Goal: Task Accomplishment & Management: Manage account settings

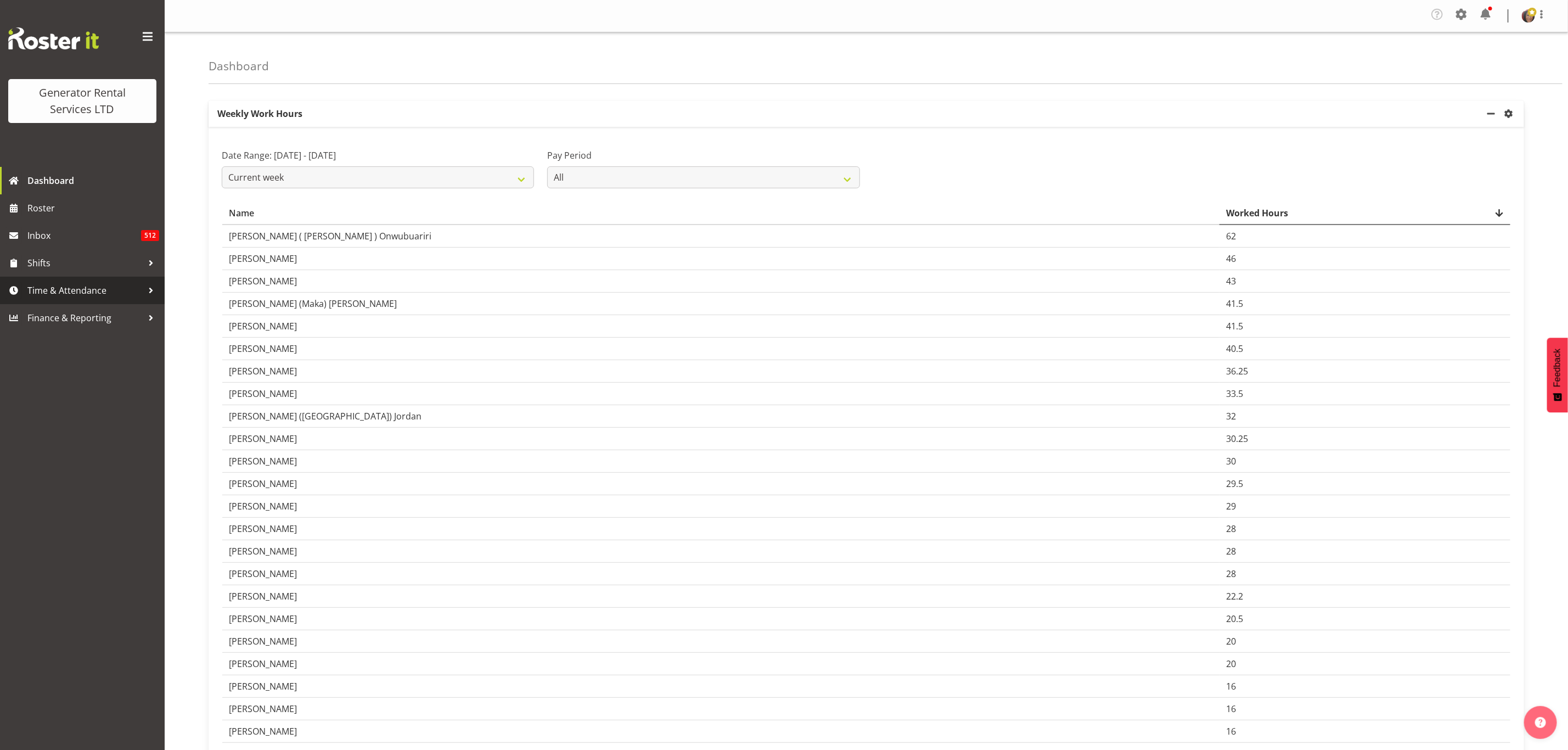
click at [38, 287] on span "Time & Attendance" at bounding box center [85, 290] width 115 height 16
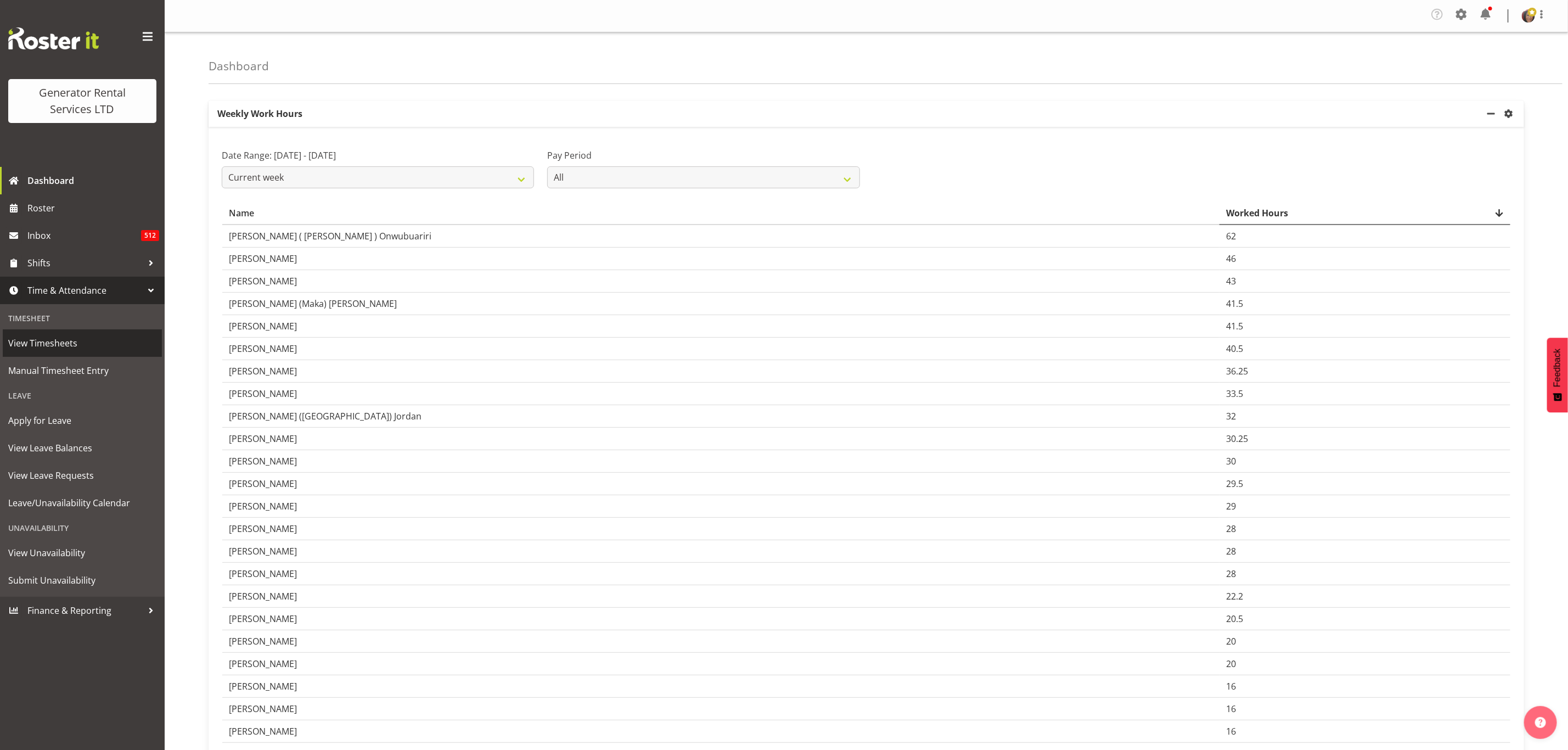
click at [49, 337] on span "View Timesheets" at bounding box center [82, 343] width 148 height 16
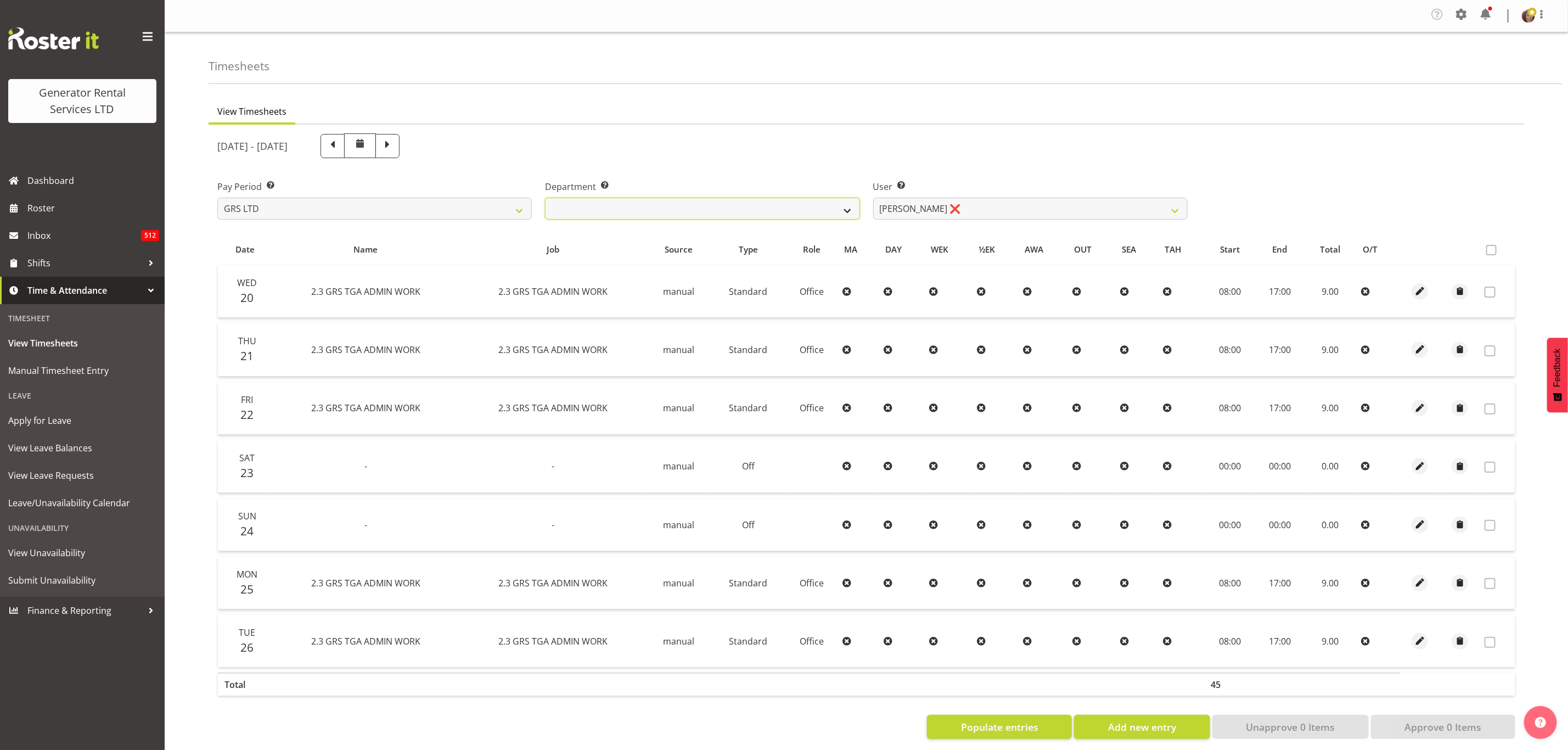
click at [820, 209] on select "GRS ADMIN TGA GRS HIRE TGA GRS SALES TGA" at bounding box center [702, 208] width 315 height 22
select select "21"
click at [545, 197] on select "GRS ADMIN TGA GRS HIRE TGA GRS SALES TGA" at bounding box center [702, 208] width 315 height 22
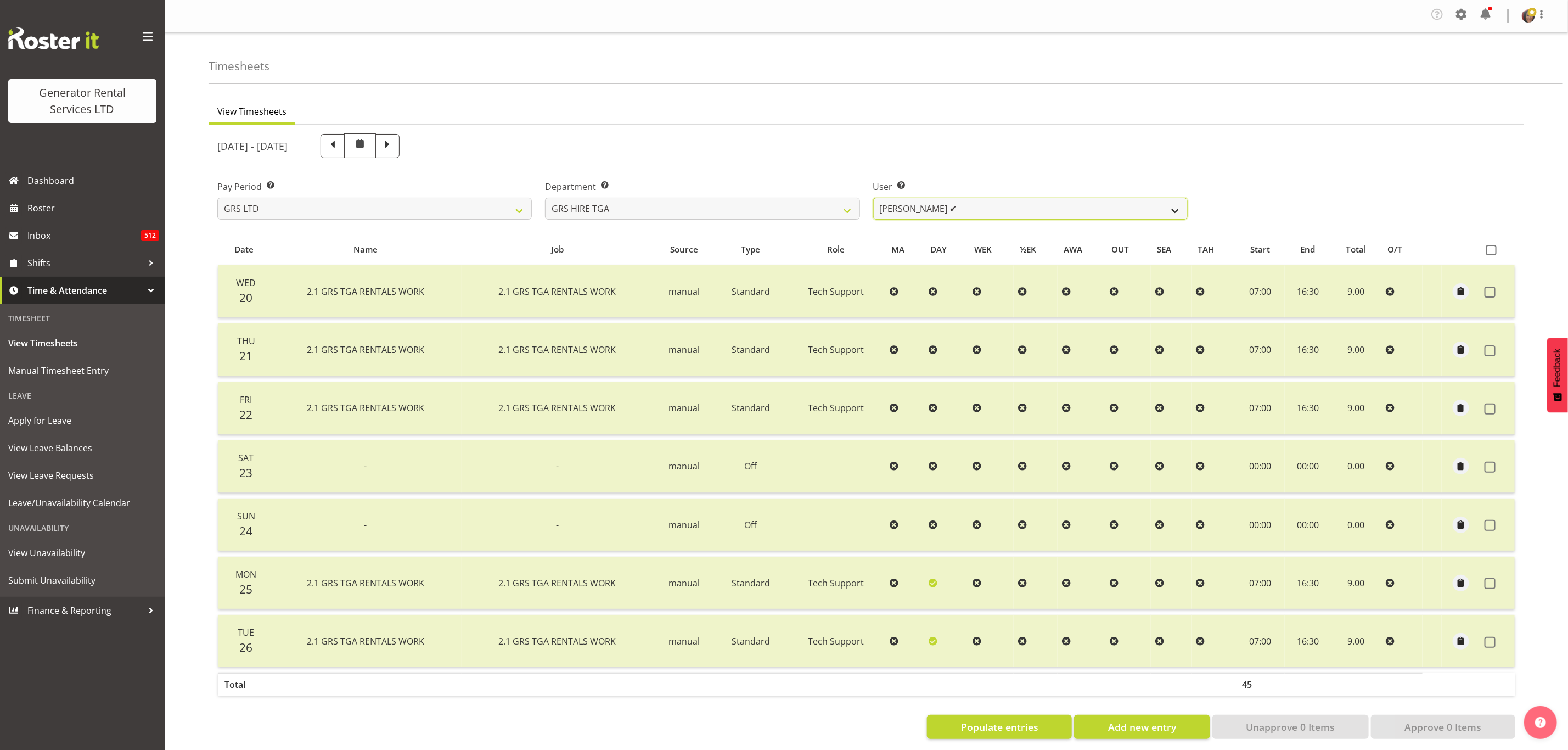
click at [918, 212] on select "Brenton Vanzwol ✔ James Hilhorst ✔ Nathan Maxwell ✔ Rob Wallace ✔ Steve Knill ✔" at bounding box center [1030, 208] width 315 height 22
click at [394, 140] on span at bounding box center [387, 145] width 14 height 14
select select
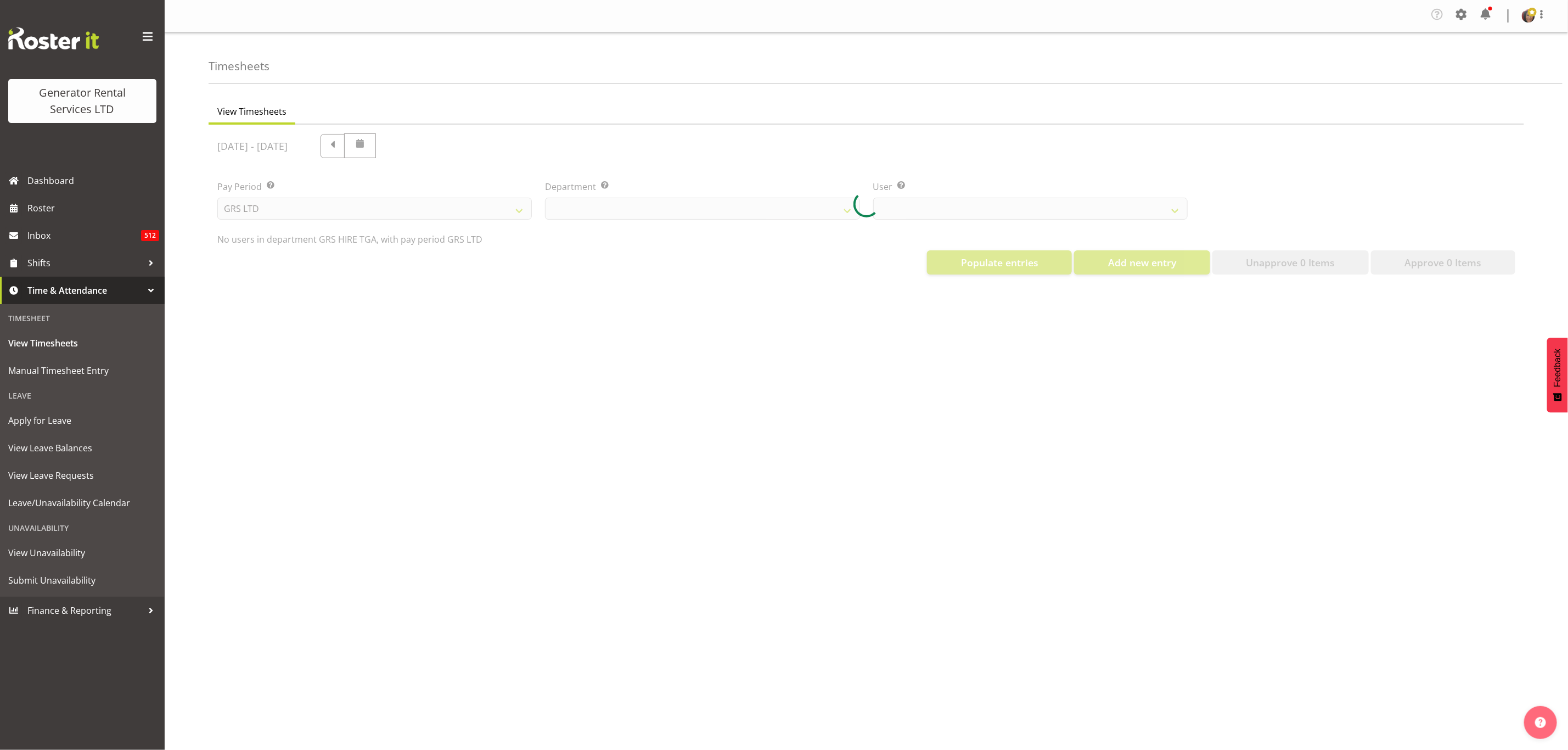
select select "21"
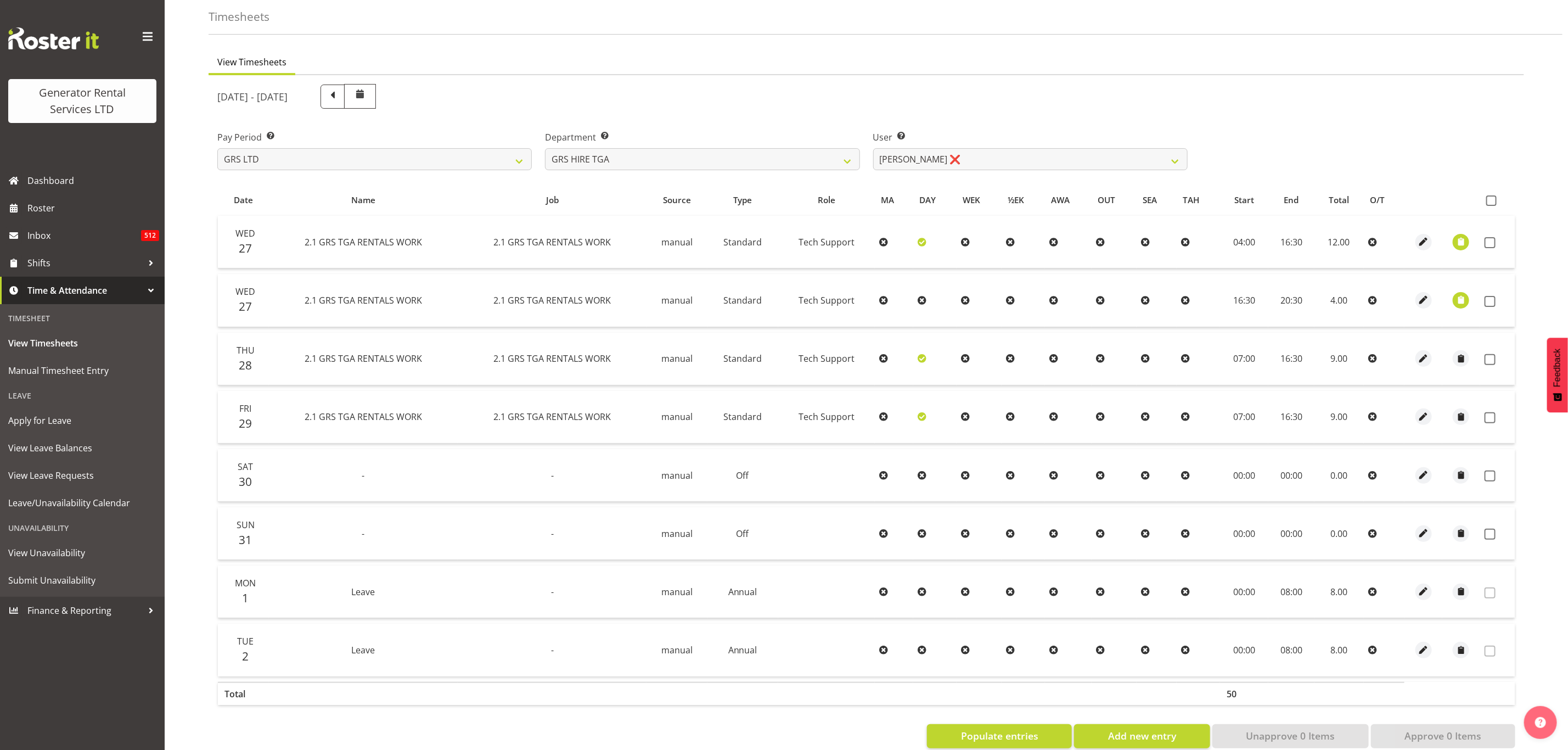
scroll to position [73, 0]
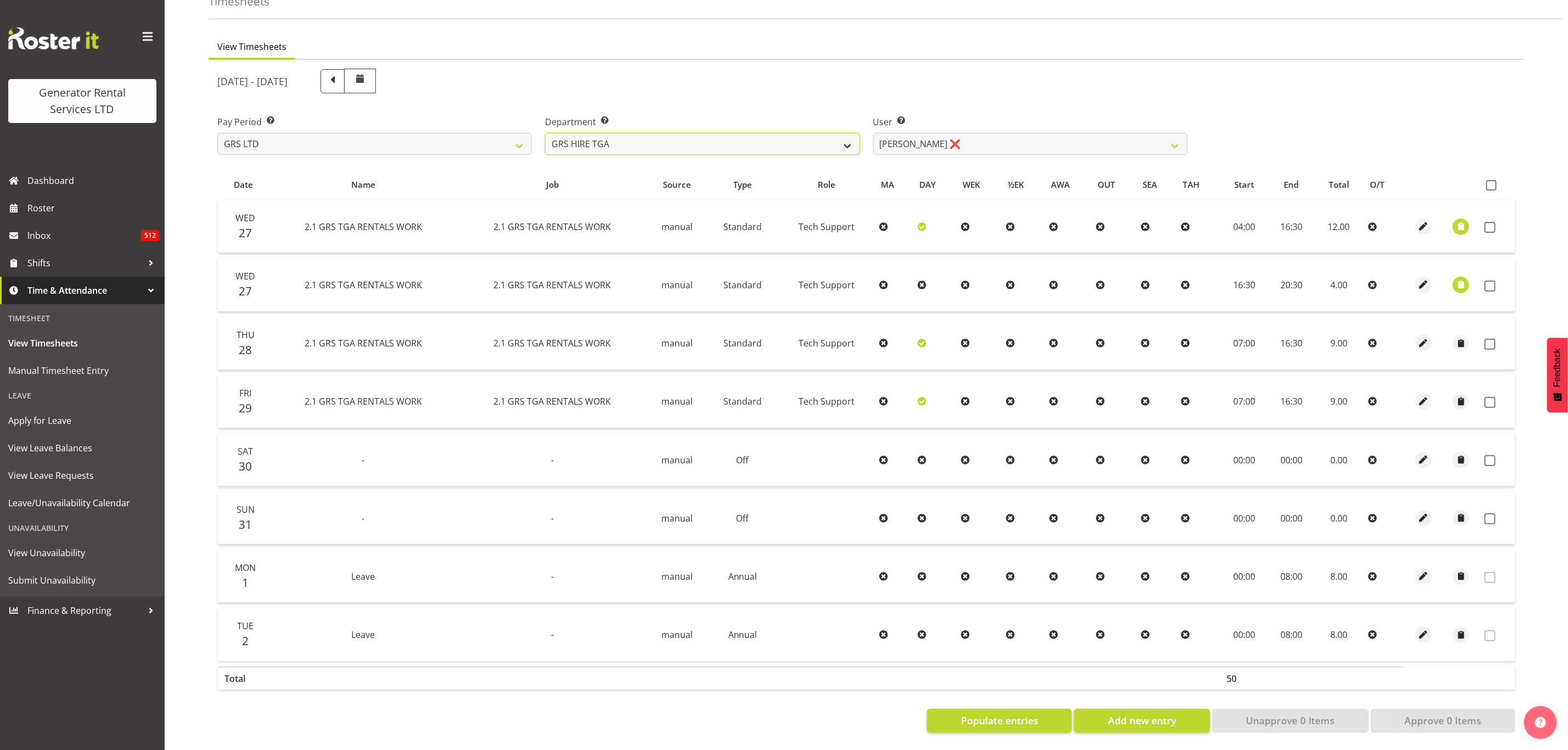
click at [830, 137] on select "GRS ADMIN TGA GRS HIRE TGA GRS SALES TGA" at bounding box center [702, 144] width 315 height 22
click at [545, 133] on select "GRS ADMIN TGA GRS HIRE TGA GRS SALES TGA" at bounding box center [702, 144] width 315 height 22
click at [904, 135] on select "Brenton Vanzwol ❌ James Hilhorst ❌ Nathan Maxwell ❌ Rob Wallace ❌ Steve Knill ❌" at bounding box center [1030, 144] width 315 height 22
select select "11248"
click at [873, 133] on select "Brenton Vanzwol ❌ James Hilhorst ❌ Nathan Maxwell ❌ Rob Wallace ❌ Steve Knill ❌" at bounding box center [1030, 144] width 315 height 22
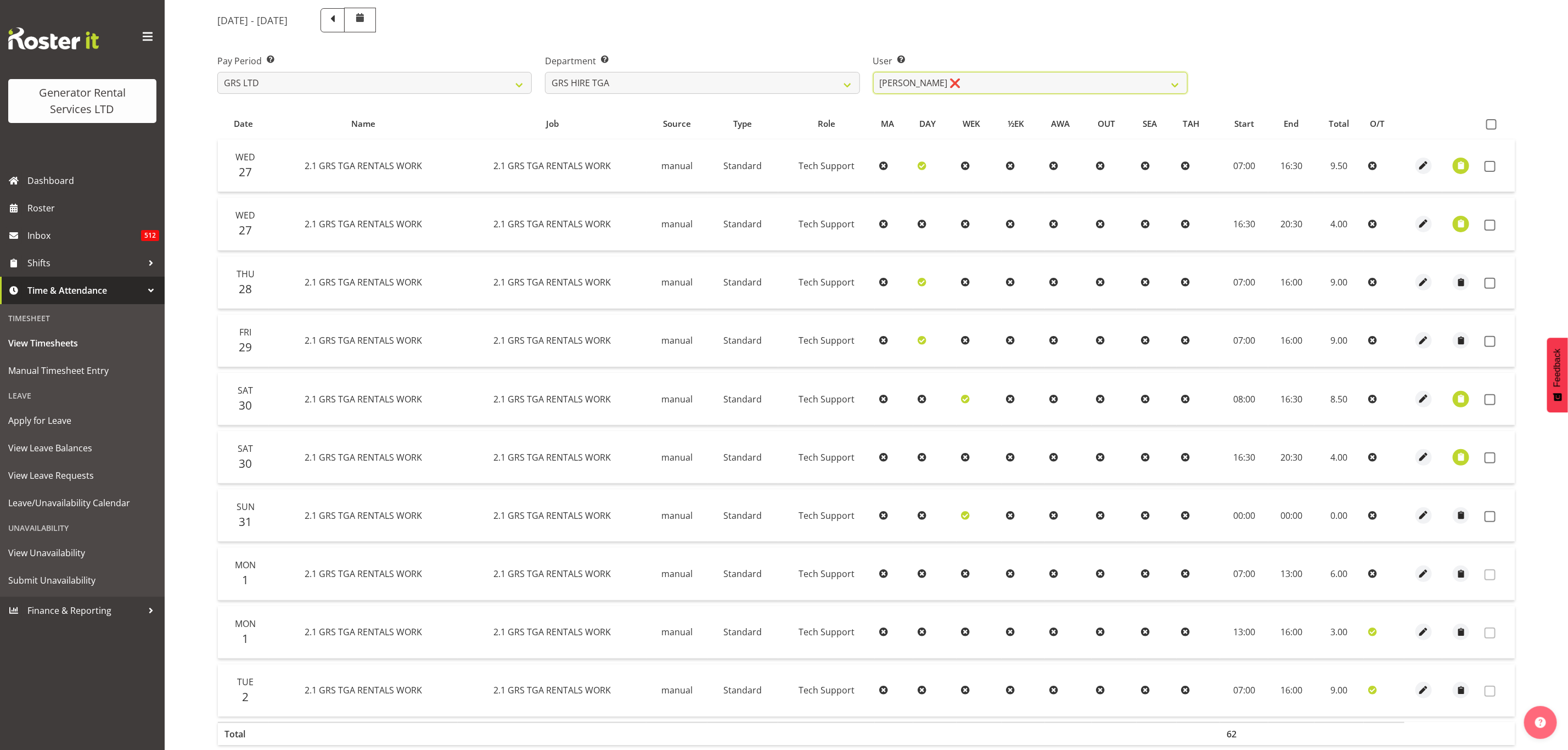
scroll to position [155, 0]
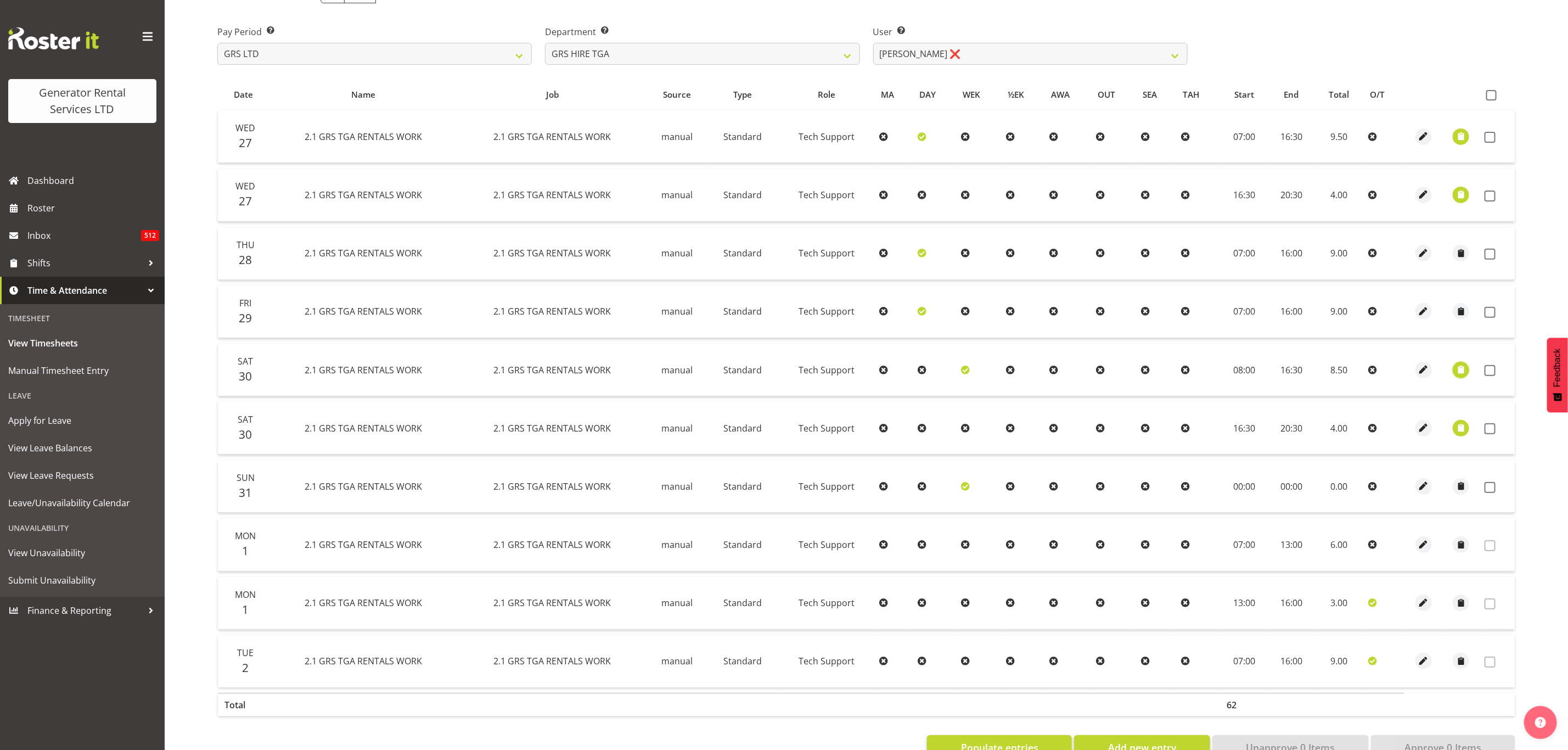
click at [1458, 363] on span "button" at bounding box center [1461, 370] width 13 height 13
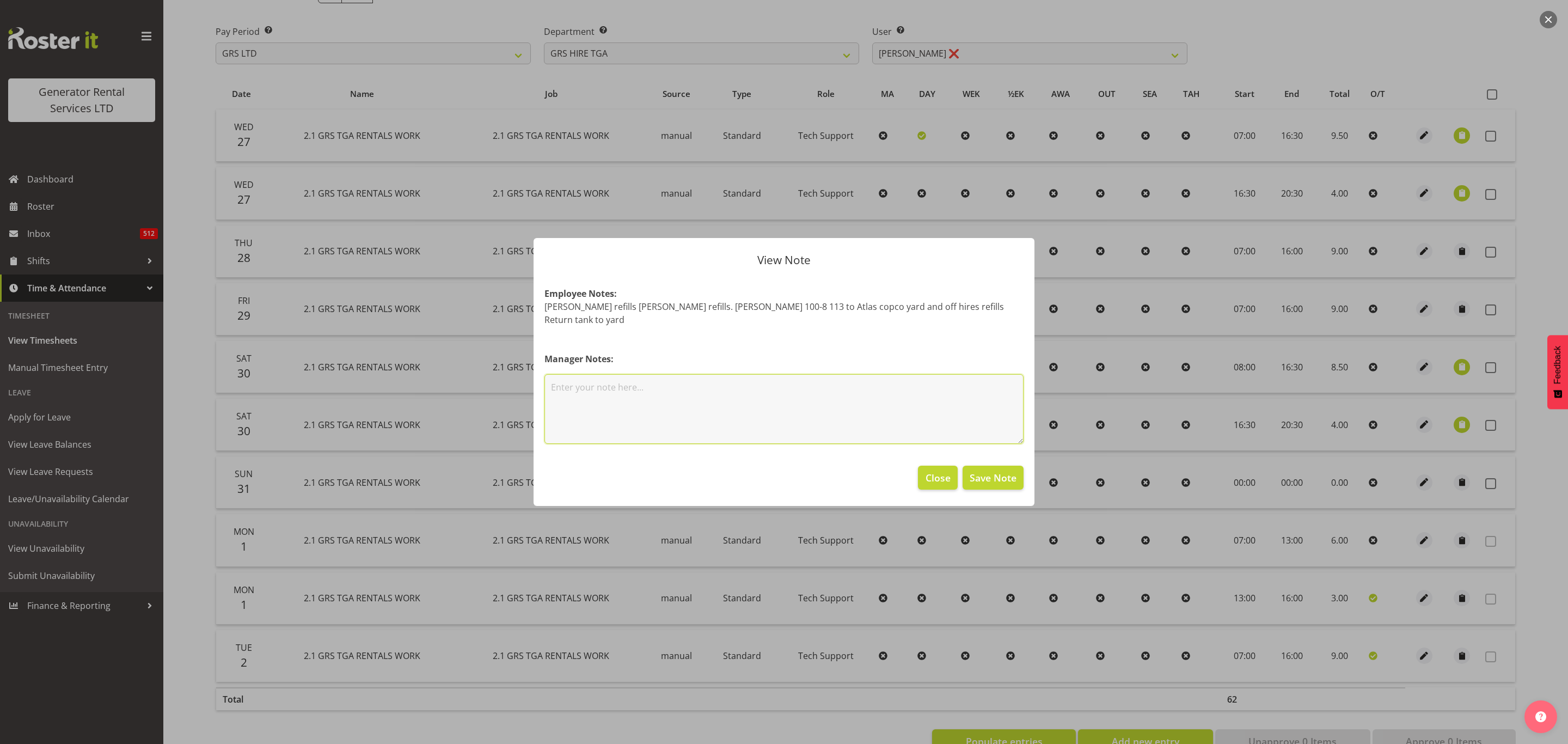
click at [619, 391] on textarea at bounding box center [783, 409] width 479 height 70
click at [928, 473] on span "Close" at bounding box center [938, 478] width 25 height 14
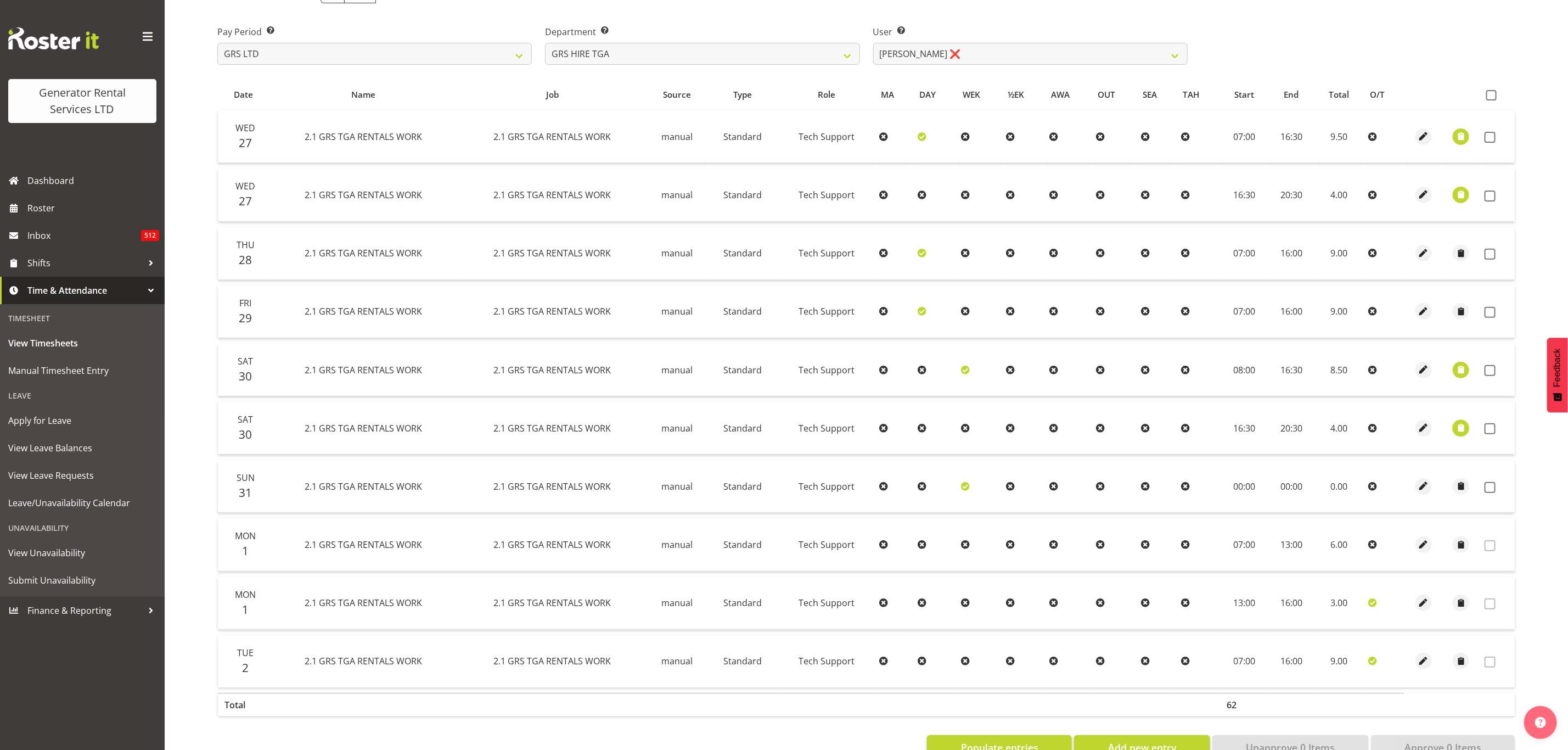
click at [1463, 424] on span "button" at bounding box center [1461, 428] width 13 height 13
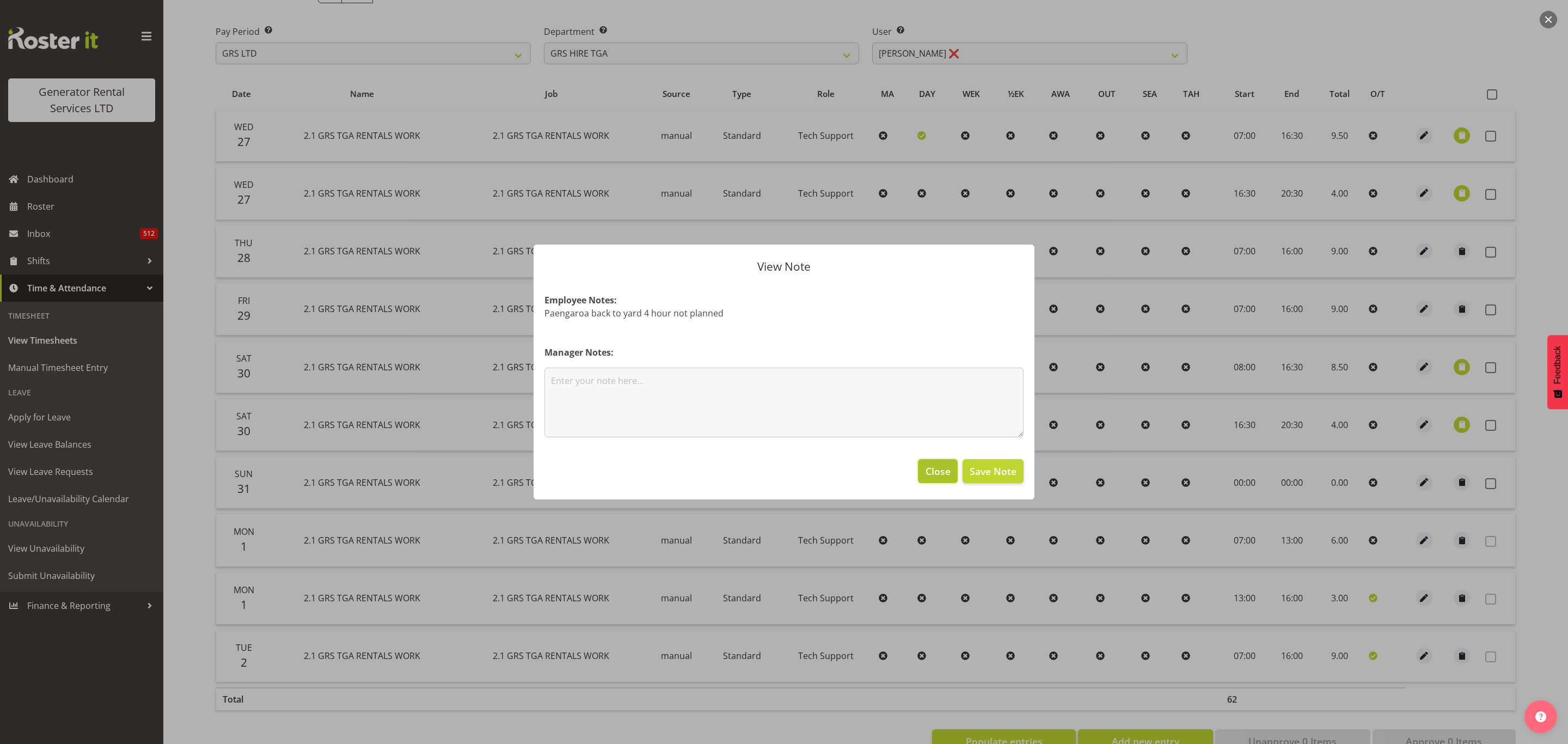
click at [943, 472] on span "Close" at bounding box center [938, 471] width 25 height 14
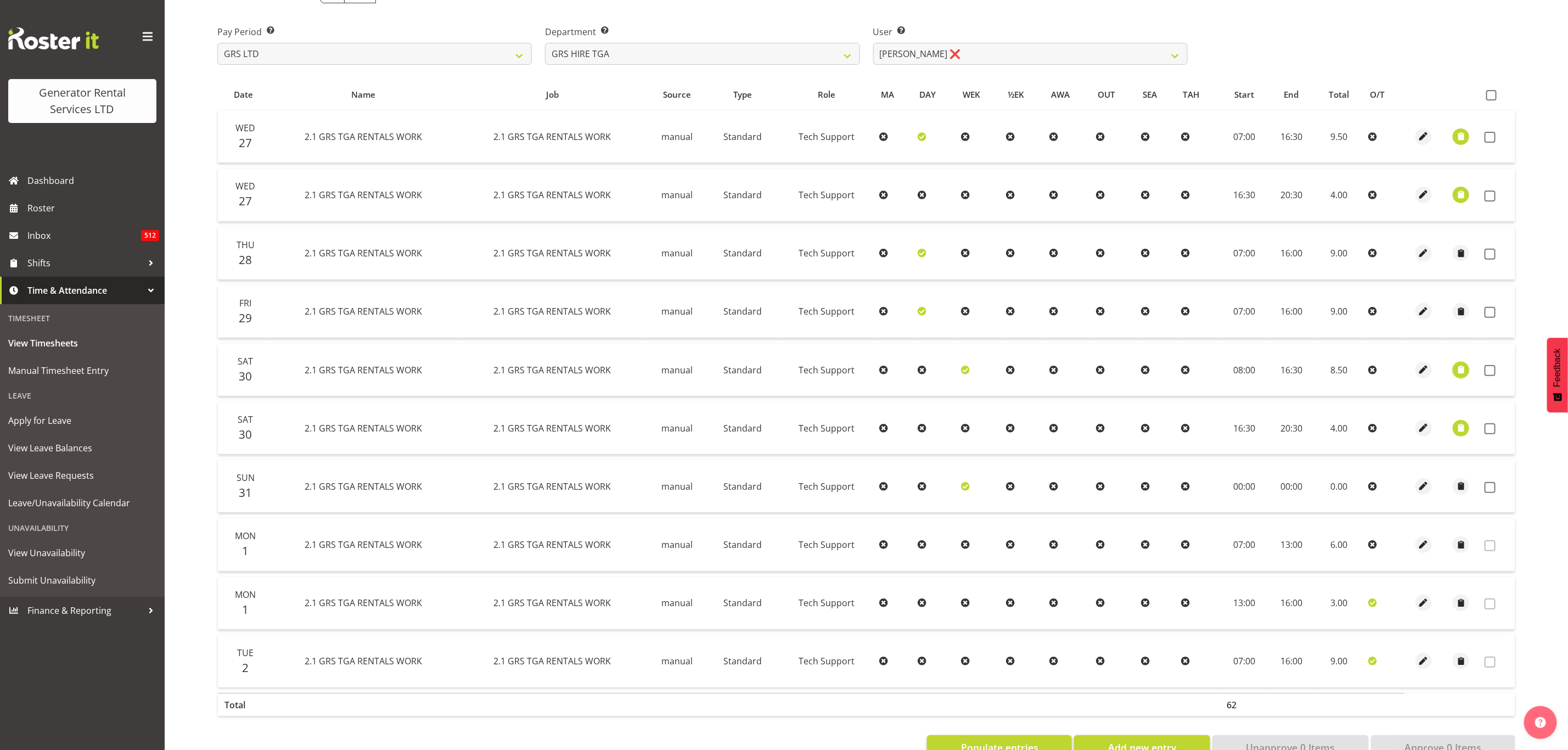
click at [1462, 370] on span "button" at bounding box center [1461, 370] width 13 height 13
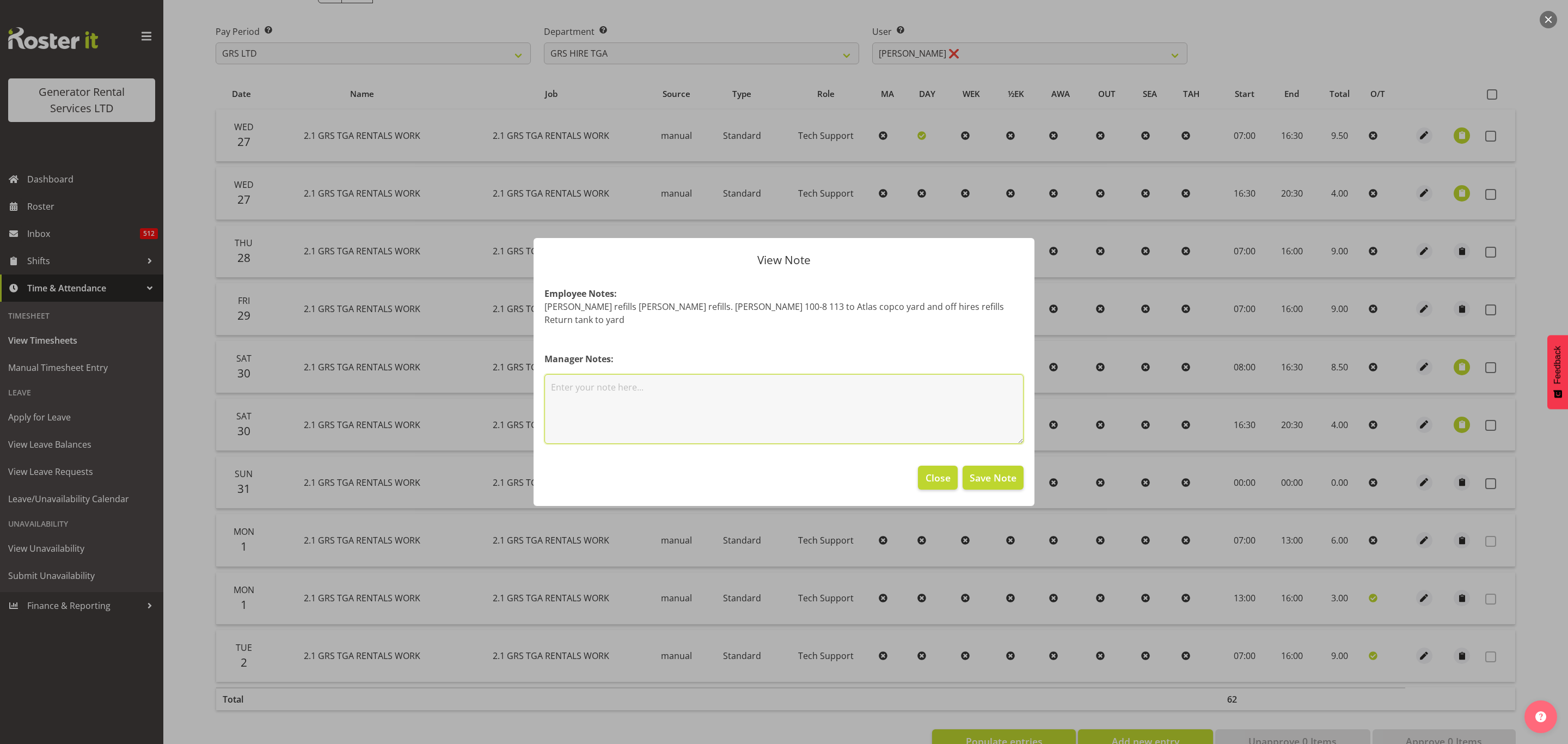
click at [587, 397] on textarea at bounding box center [783, 409] width 479 height 70
click at [933, 457] on footer "Close Save Note" at bounding box center [783, 481] width 501 height 51
click at [933, 471] on span "Close" at bounding box center [938, 478] width 25 height 14
